Goal: Transaction & Acquisition: Purchase product/service

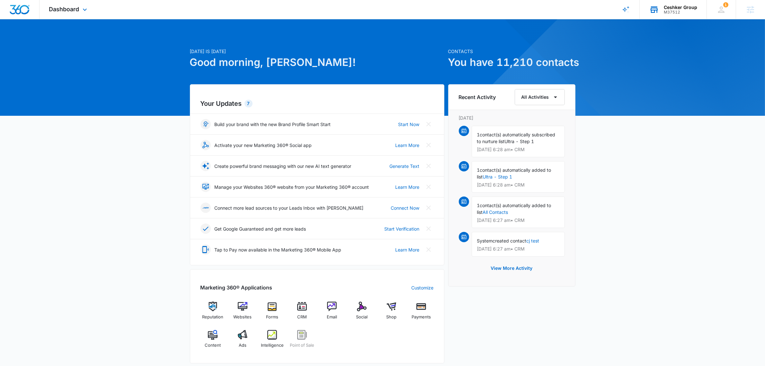
click at [679, 18] on div "Ceshker Group M37512 Your Accounts View All" at bounding box center [672, 9] width 67 height 19
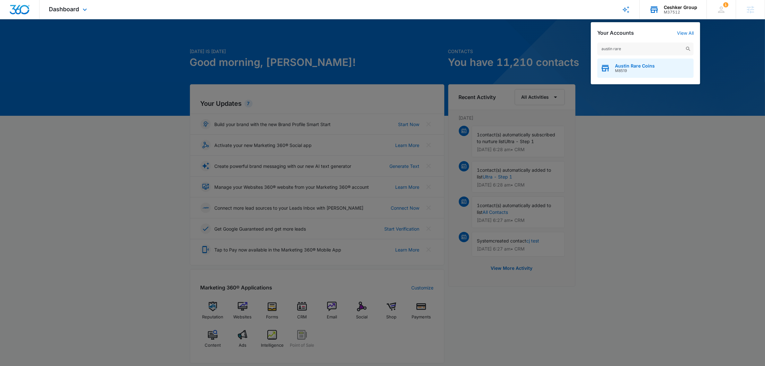
type input "austin rare"
click at [633, 71] on span "M8519" at bounding box center [635, 70] width 40 height 4
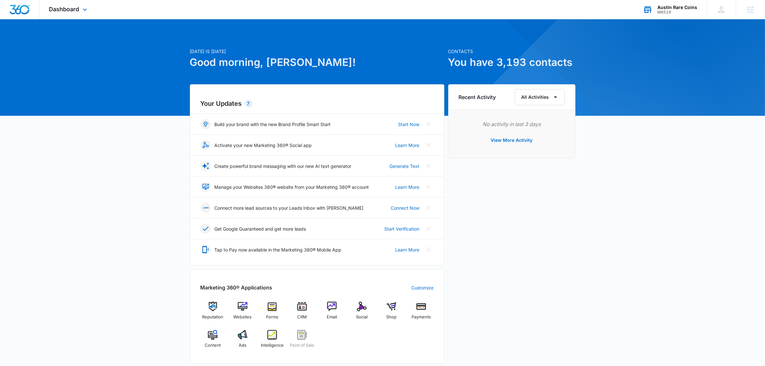
click at [88, 4] on div "Dashboard Apps Reputation Websites Forms CRM Email Social Shop Payments POS Con…" at bounding box center [69, 9] width 59 height 19
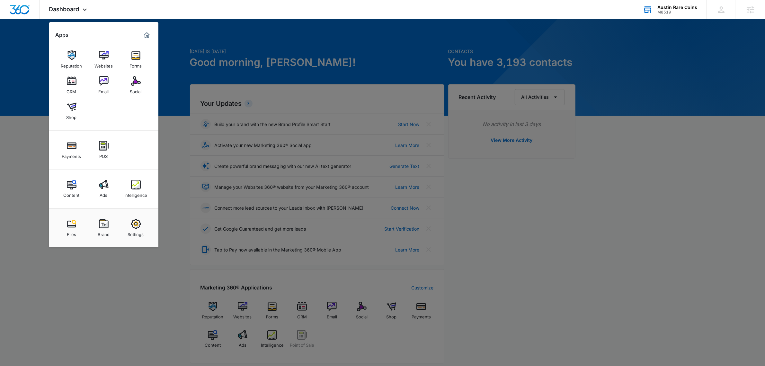
click at [97, 187] on link "Ads" at bounding box center [104, 188] width 24 height 24
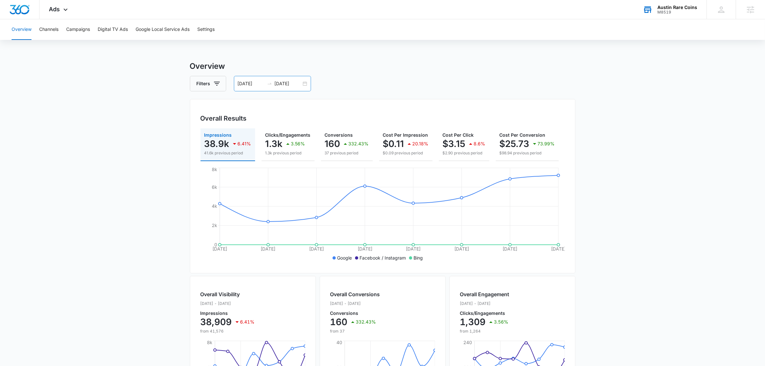
click at [283, 83] on input "08/08/2025" at bounding box center [288, 83] width 27 height 7
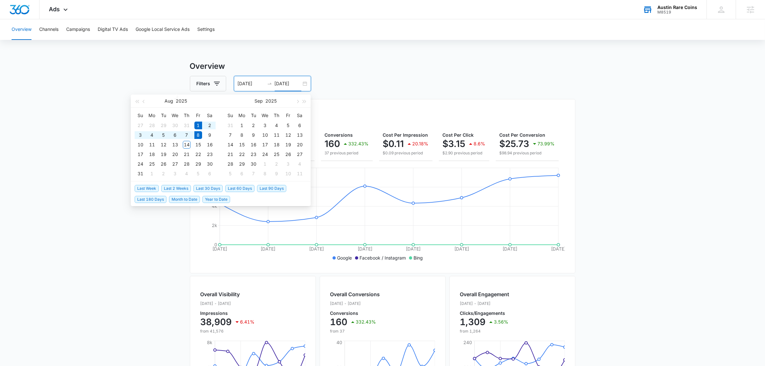
type input "08/08/2025"
click at [213, 188] on span "Last 30 Days" at bounding box center [207, 188] width 29 height 7
type input "07/15/2025"
type input "08/14/2025"
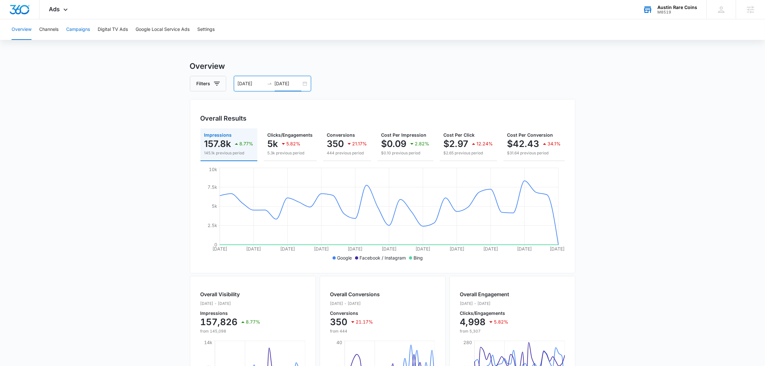
click at [73, 30] on button "Campaigns" at bounding box center [78, 29] width 24 height 21
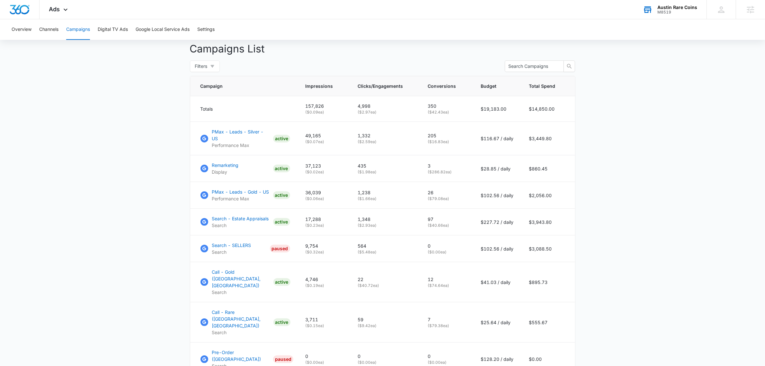
scroll to position [161, 0]
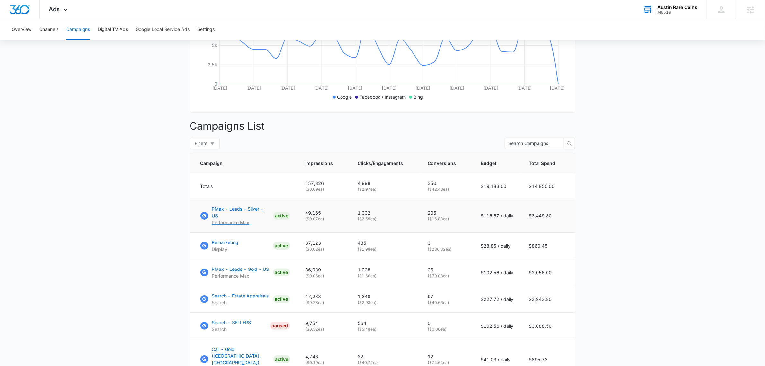
click at [232, 213] on p "PMax - Leads - Silver - US" at bounding box center [241, 211] width 58 height 13
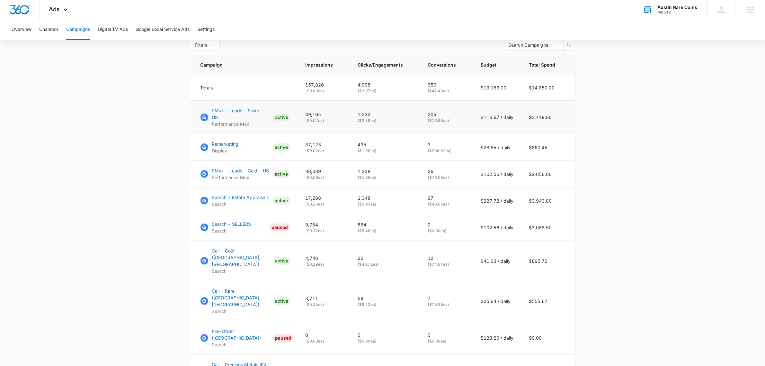
scroll to position [244, 0]
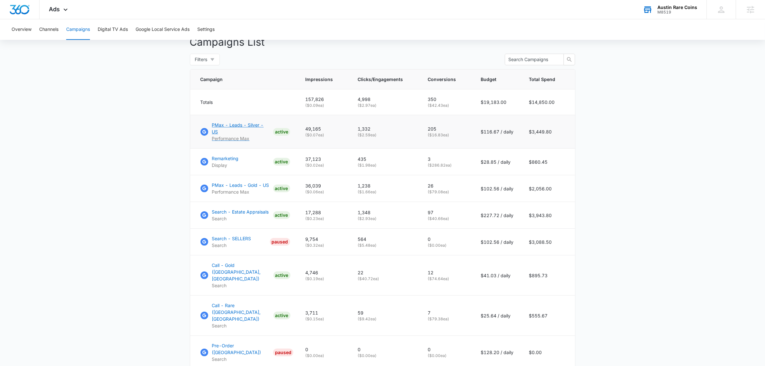
click at [250, 133] on p "PMax - Leads - Silver - US" at bounding box center [241, 127] width 58 height 13
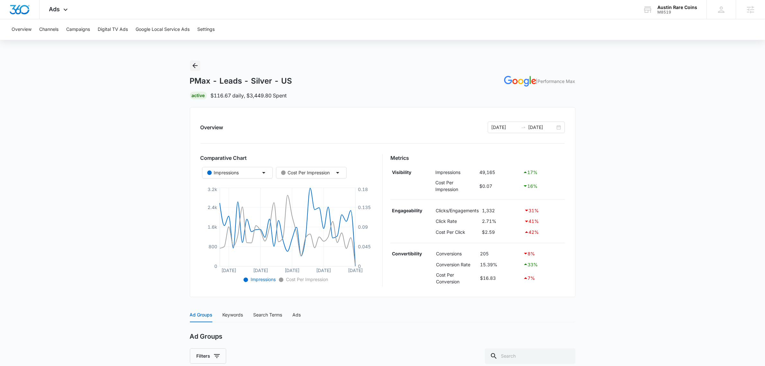
click at [198, 60] on button "Back" at bounding box center [195, 65] width 10 height 10
drag, startPoint x: 481, startPoint y: 262, endPoint x: 518, endPoint y: 260, distance: 36.7
click at [510, 260] on td "15.39%" at bounding box center [499, 264] width 43 height 11
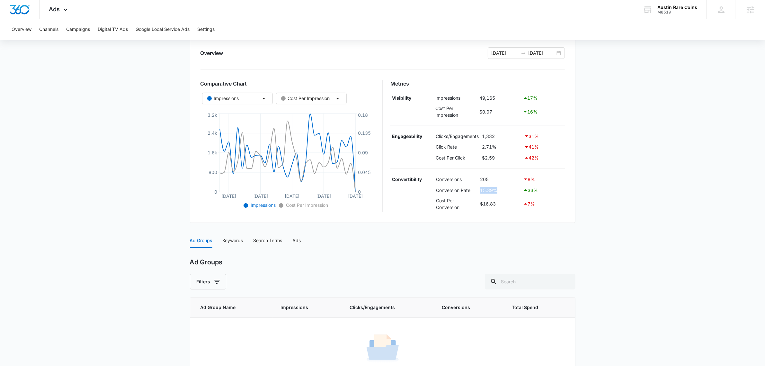
scroll to position [22, 0]
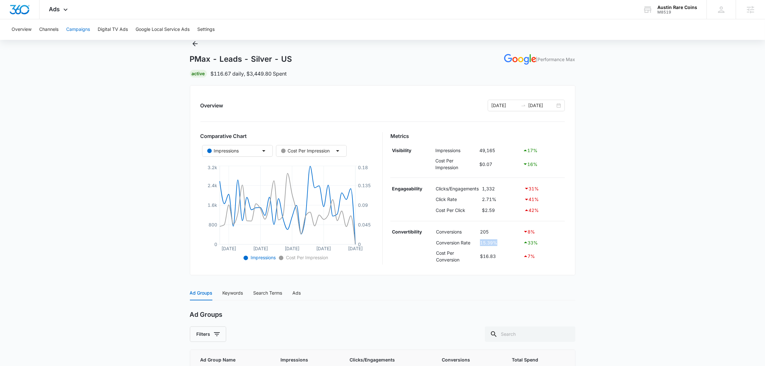
click at [84, 26] on button "Campaigns" at bounding box center [78, 29] width 24 height 21
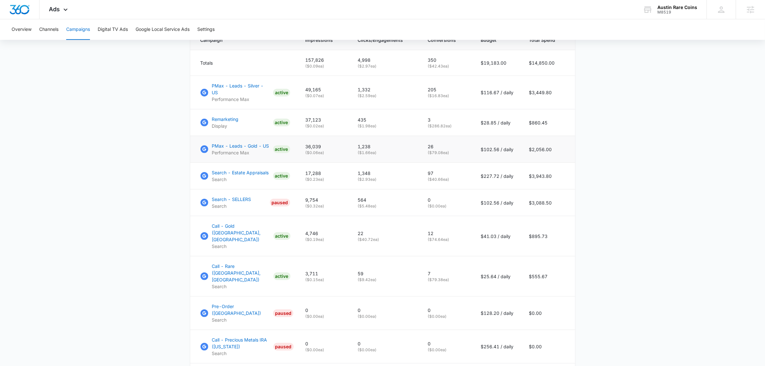
scroll to position [244, 0]
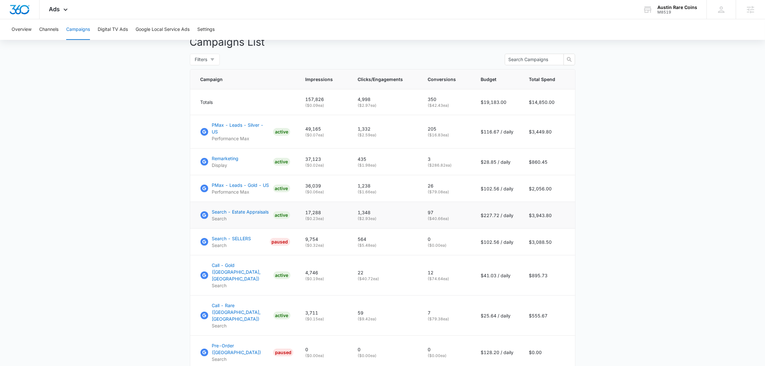
drag, startPoint x: 436, startPoint y: 219, endPoint x: 452, endPoint y: 219, distance: 16.4
click at [452, 219] on p "( $40.66 ea)" at bounding box center [447, 219] width 38 height 6
click at [435, 204] on td "97 ( $40.66 ea)" at bounding box center [446, 215] width 53 height 27
click at [246, 213] on p "Search - Estate Appraisals" at bounding box center [240, 211] width 57 height 7
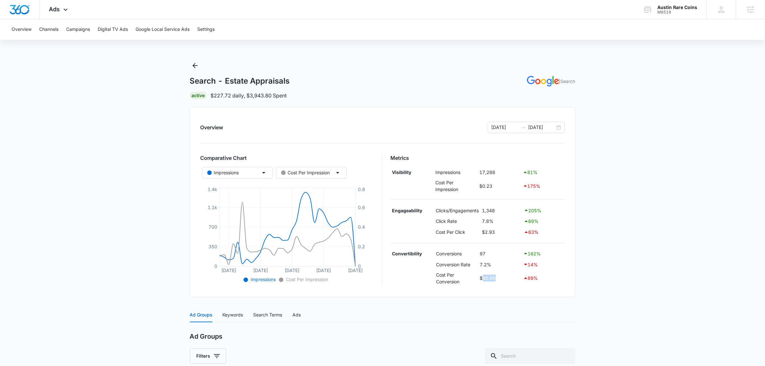
drag, startPoint x: 493, startPoint y: 279, endPoint x: 520, endPoint y: 283, distance: 27.5
click at [520, 283] on td "$40.66" at bounding box center [499, 277] width 43 height 17
drag, startPoint x: 494, startPoint y: 261, endPoint x: 481, endPoint y: 260, distance: 12.9
click at [481, 259] on td "7.2%" at bounding box center [499, 264] width 43 height 11
click at [482, 265] on td "7.2%" at bounding box center [499, 264] width 43 height 11
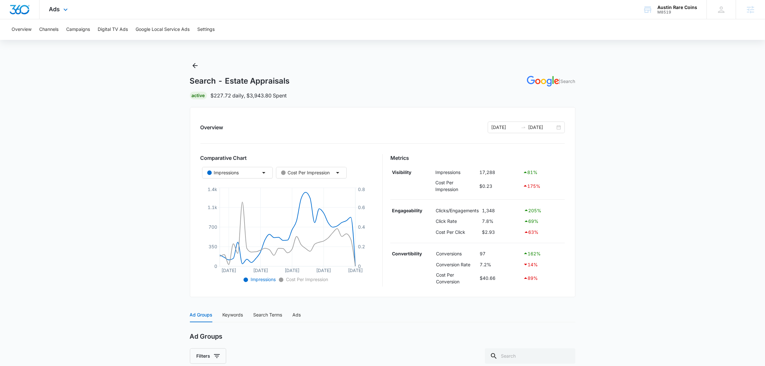
click at [63, 5] on div "Ads Apps Reputation Websites Forms CRM Email Social Shop Payments POS Content A…" at bounding box center [60, 9] width 40 height 19
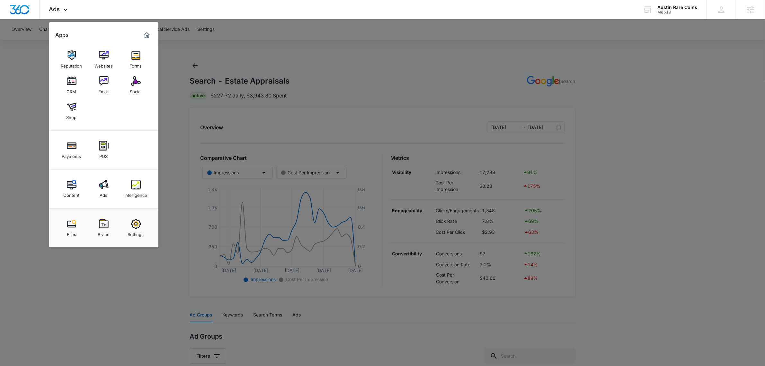
click at [188, 128] on div at bounding box center [382, 183] width 765 height 366
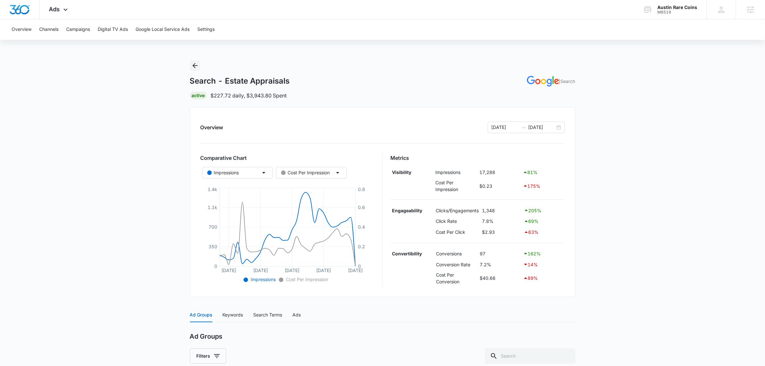
click at [196, 65] on icon "Back" at bounding box center [195, 66] width 8 height 8
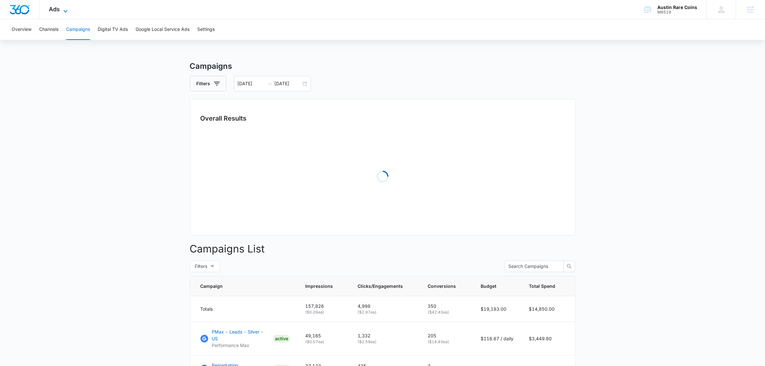
click at [55, 11] on span "Ads" at bounding box center [54, 9] width 11 height 7
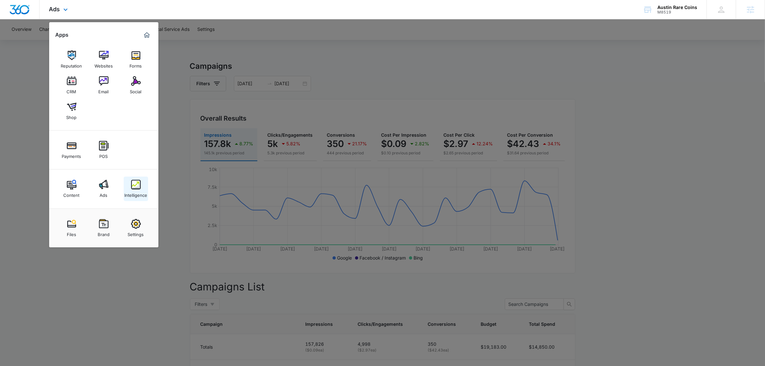
click at [132, 183] on img at bounding box center [136, 185] width 10 height 10
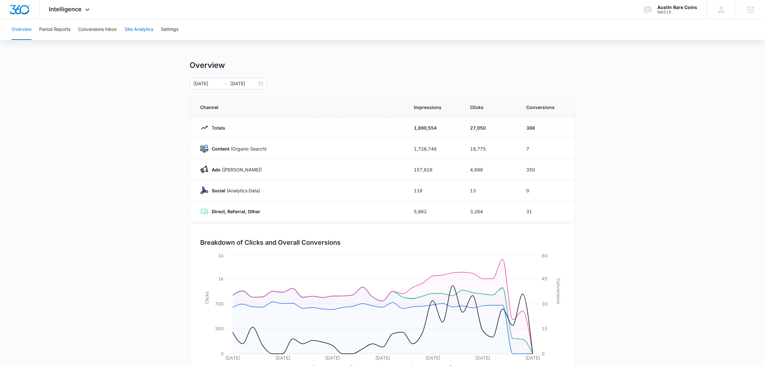
click at [149, 27] on button "Site Analytics" at bounding box center [139, 29] width 29 height 21
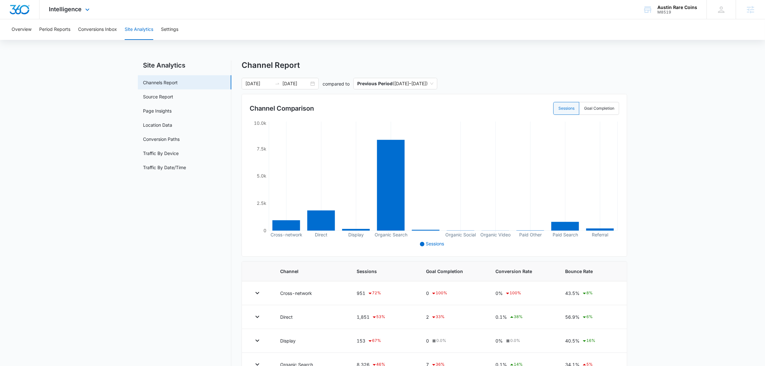
click at [63, 13] on div "Intelligence Apps Reputation Websites Forms CRM Email Social Shop Payments POS …" at bounding box center [70, 9] width 61 height 19
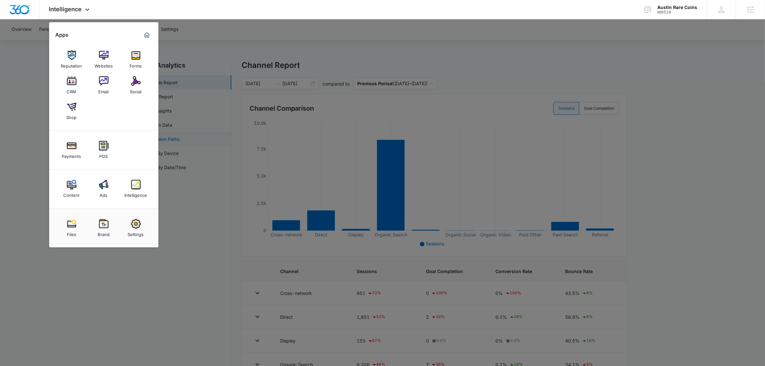
drag, startPoint x: 213, startPoint y: 177, endPoint x: 183, endPoint y: 142, distance: 45.8
click at [214, 177] on div at bounding box center [382, 183] width 765 height 366
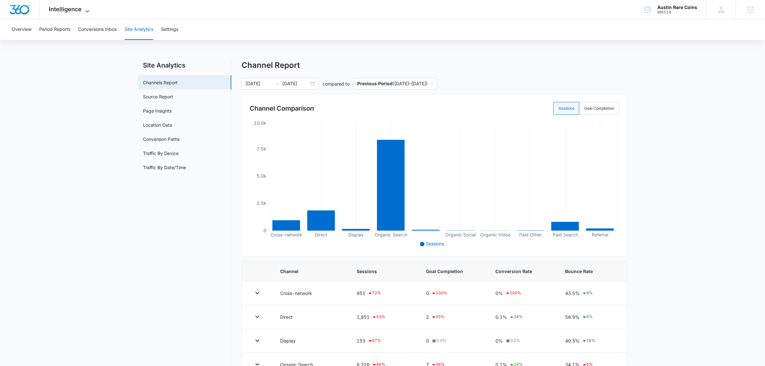
click at [60, 12] on span "Intelligence" at bounding box center [65, 9] width 33 height 7
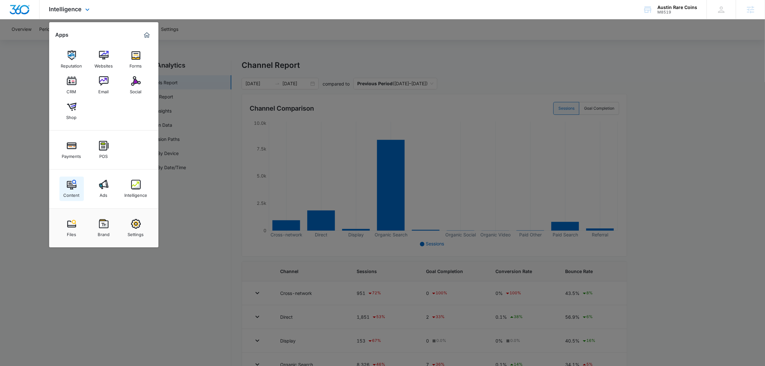
click at [75, 186] on img at bounding box center [72, 185] width 10 height 10
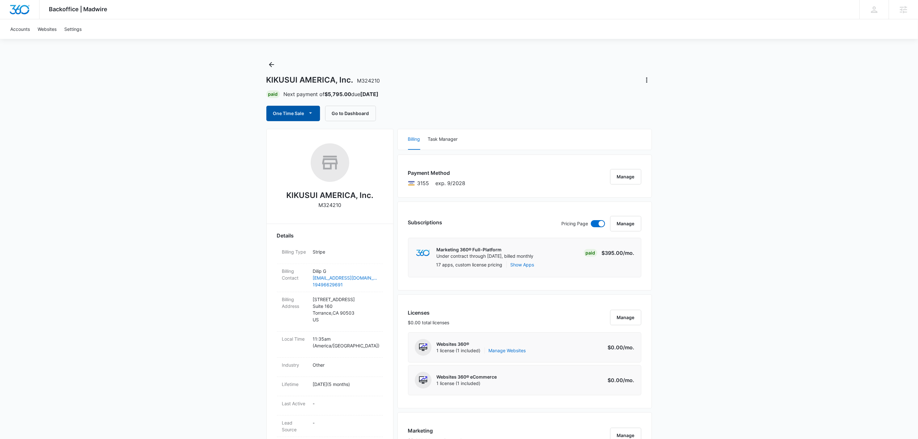
click at [287, 107] on button "One Time Sale" at bounding box center [293, 113] width 54 height 15
click at [297, 135] on div "Run One-Time Payment" at bounding box center [312, 135] width 74 height 7
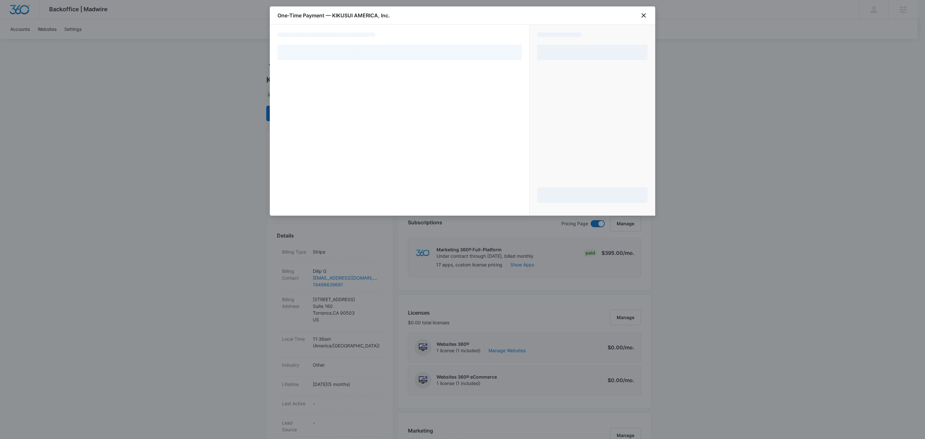
select select "pm_1RQVCbA4n8RTgNjUGAHzbbZO"
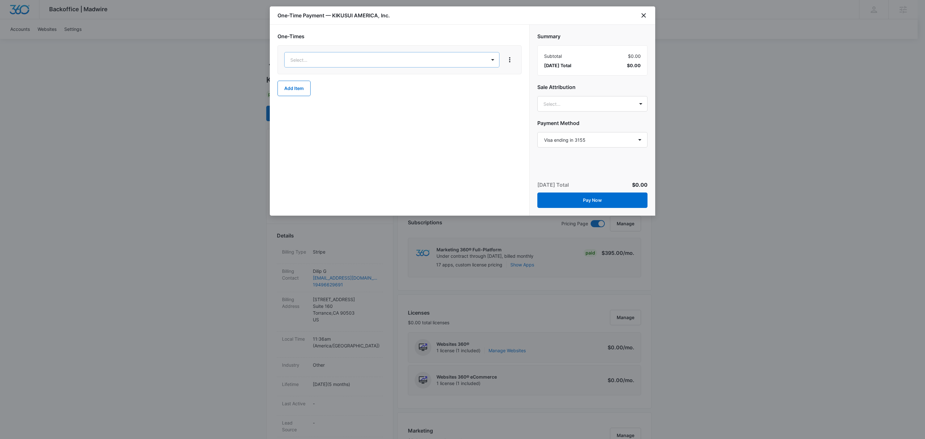
click at [428, 56] on body "Backoffice | Madwire Apps Settings [PERSON_NAME] [PERSON_NAME][EMAIL_ADDRESS][P…" at bounding box center [462, 426] width 925 height 853
click at [383, 89] on div "Ad Credits – $1.00" at bounding box center [391, 91] width 198 height 7
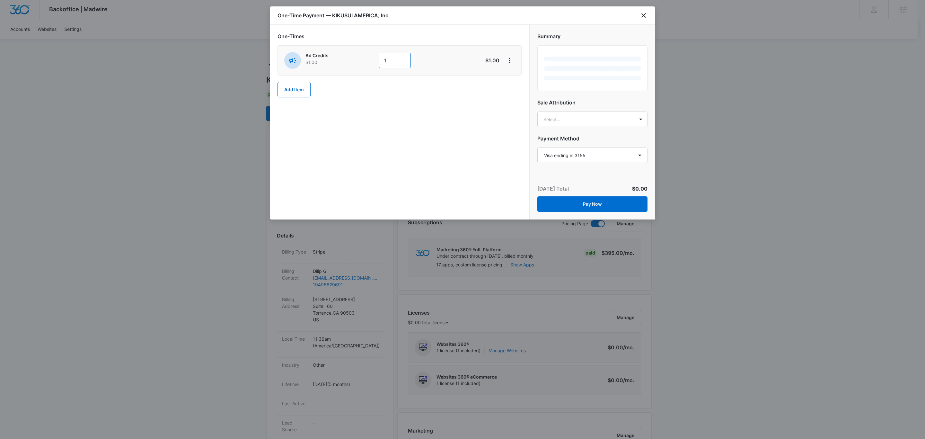
drag, startPoint x: 395, startPoint y: 63, endPoint x: 305, endPoint y: 60, distance: 89.6
click at [310, 61] on div "Ad Credits $1.00 1" at bounding box center [376, 60] width 185 height 17
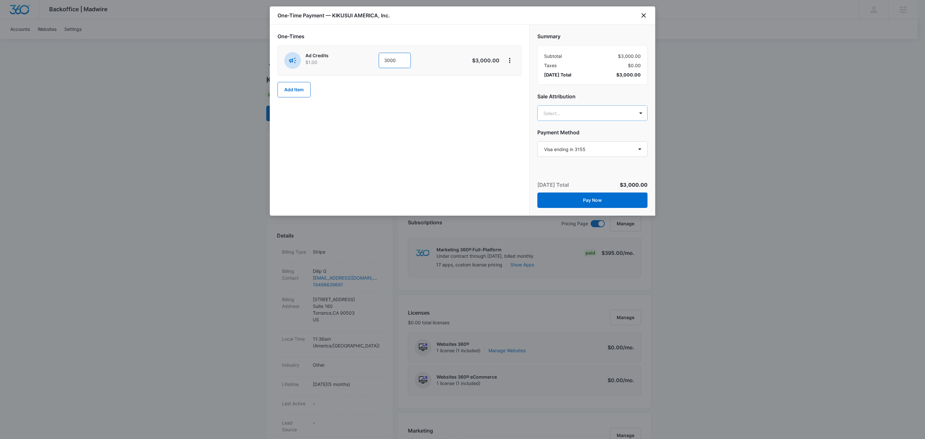
type input "3000"
click at [611, 108] on body "Backoffice | Madwire Apps Settings [PERSON_NAME] [PERSON_NAME][EMAIL_ADDRESS][P…" at bounding box center [462, 426] width 925 height 853
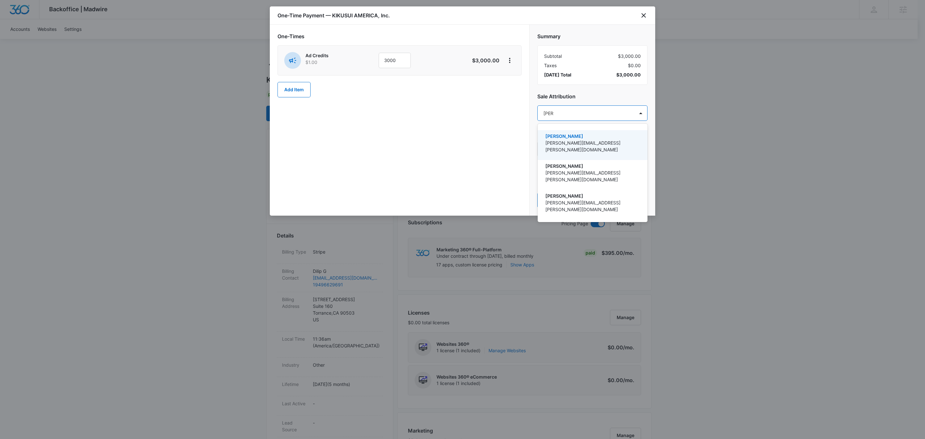
type input "[PERSON_NAME]"
click at [599, 138] on p "[PERSON_NAME]" at bounding box center [591, 136] width 93 height 7
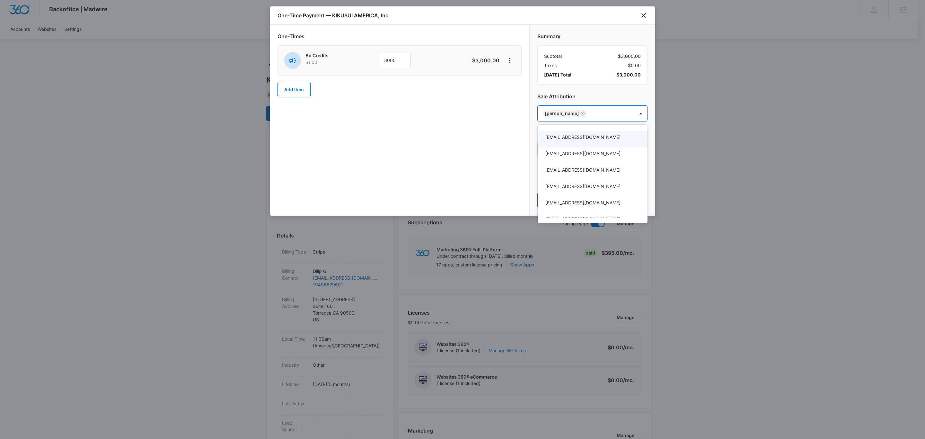
click at [589, 48] on div at bounding box center [462, 219] width 925 height 439
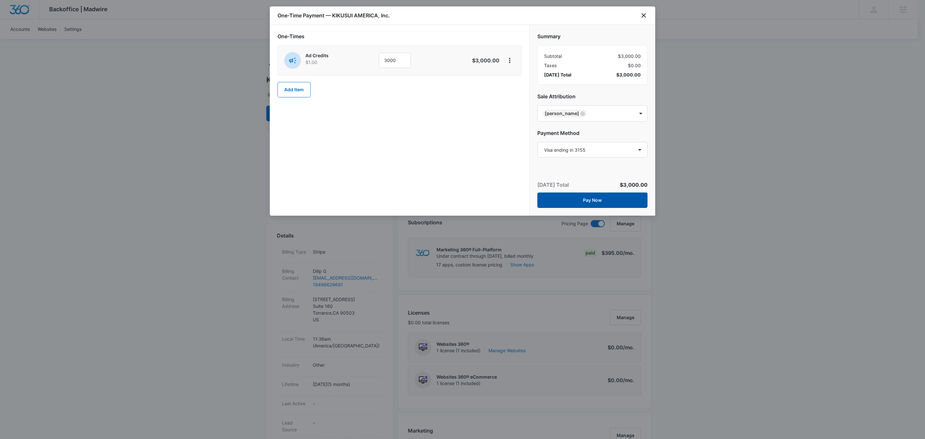
click at [594, 198] on button "Pay Now" at bounding box center [592, 199] width 110 height 15
